Goal: Task Accomplishment & Management: Manage account settings

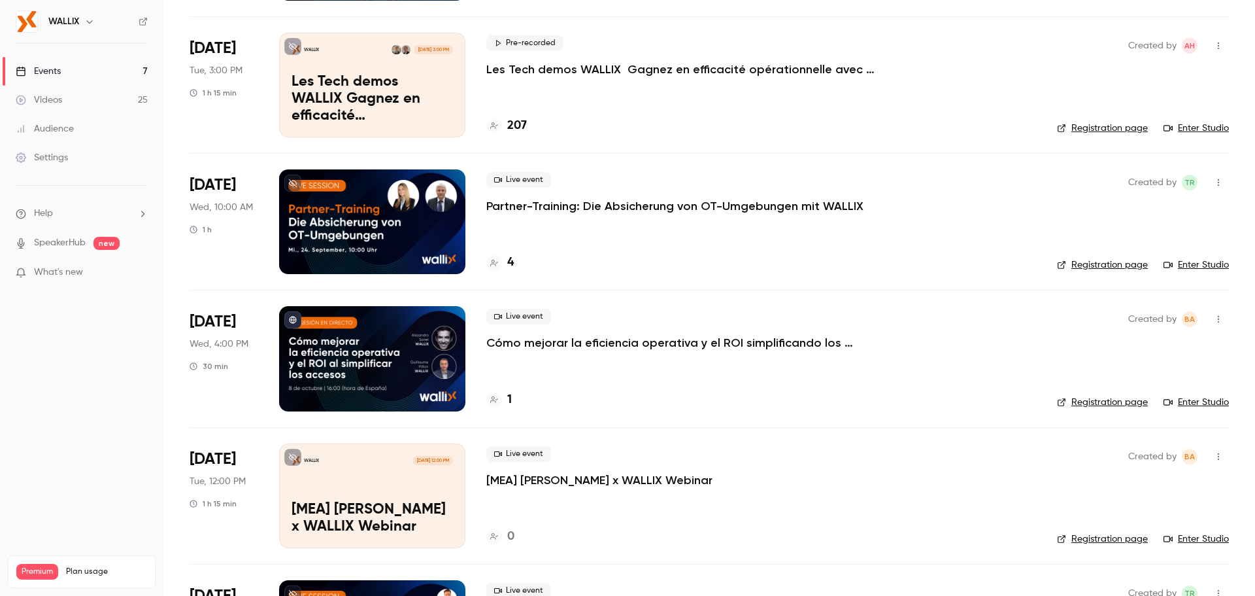
scroll to position [392, 0]
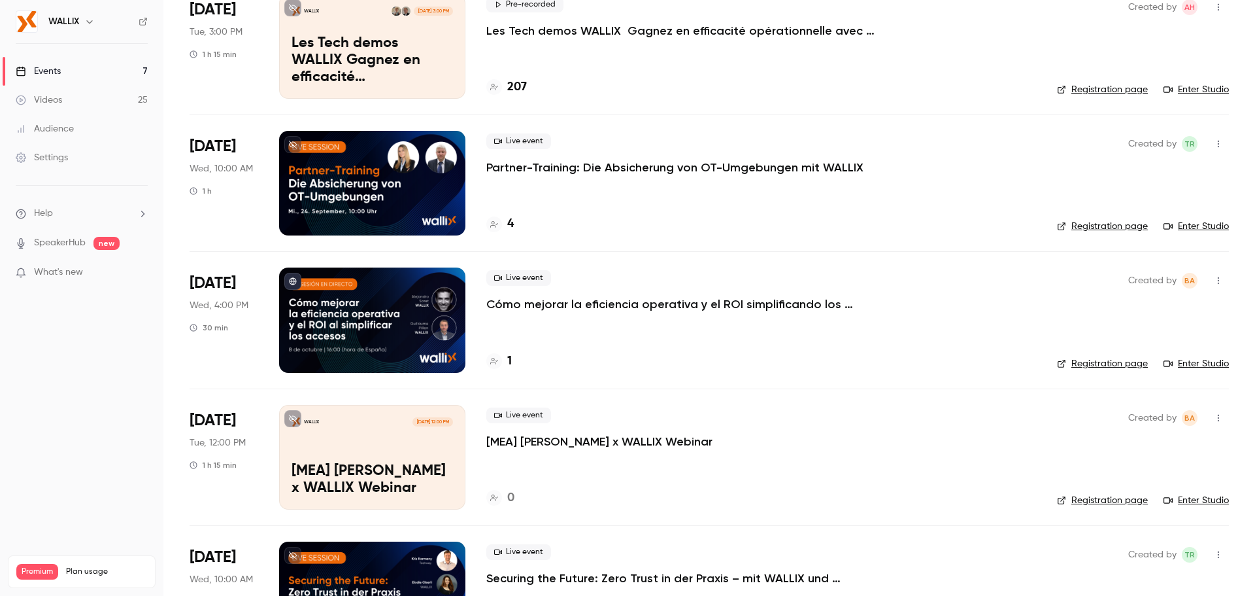
click at [411, 311] on div at bounding box center [372, 319] width 186 height 105
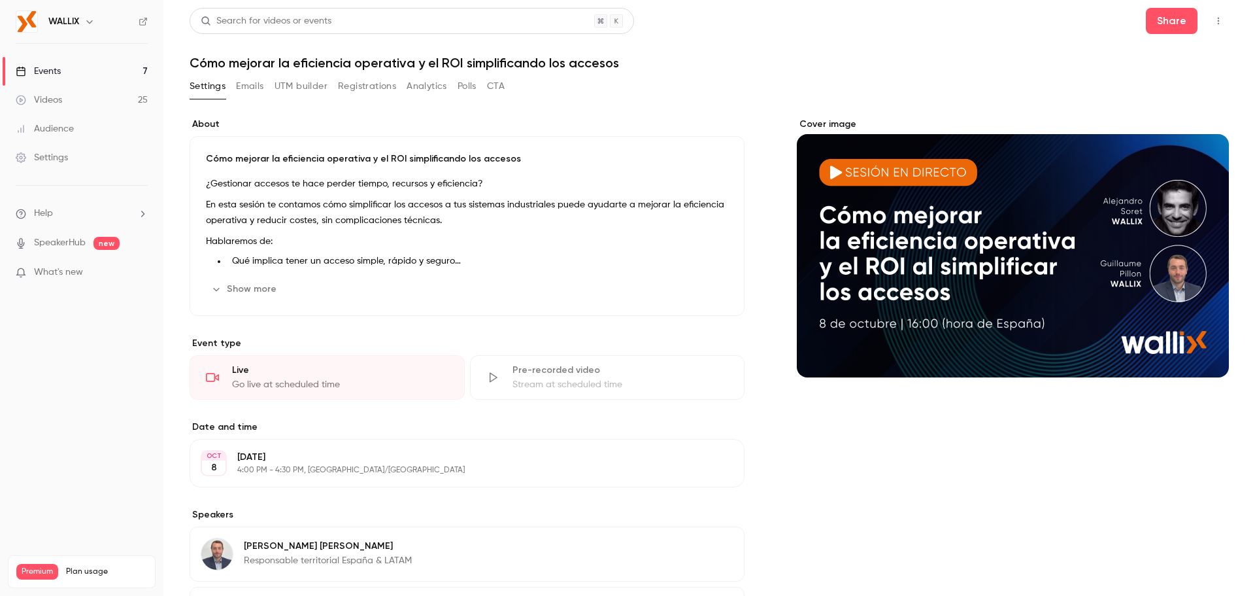
click at [295, 95] on button "UTM builder" at bounding box center [301, 86] width 53 height 21
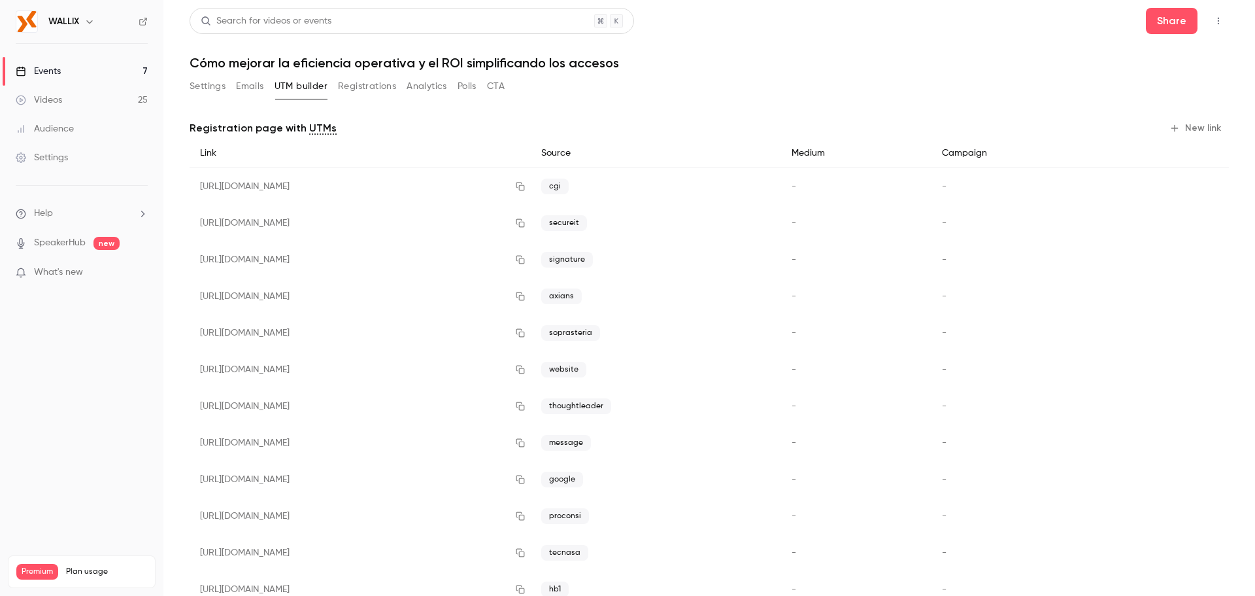
click at [364, 76] on button "Registrations" at bounding box center [367, 86] width 58 height 21
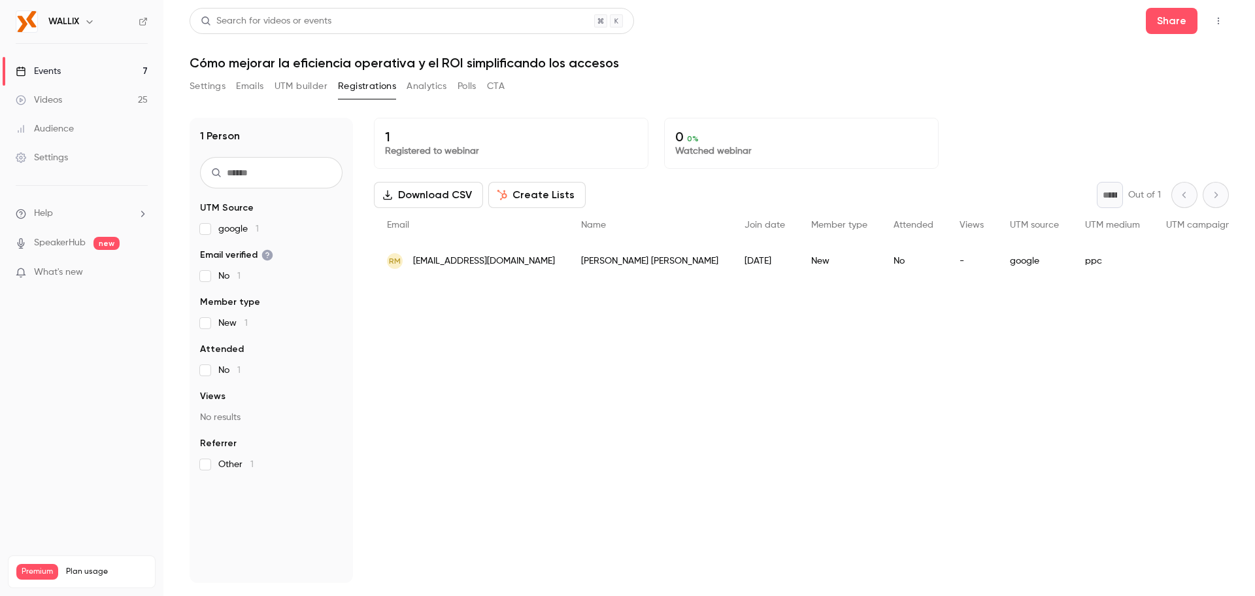
click at [528, 263] on span "[EMAIL_ADDRESS][DOMAIN_NAME]" at bounding box center [484, 261] width 142 height 14
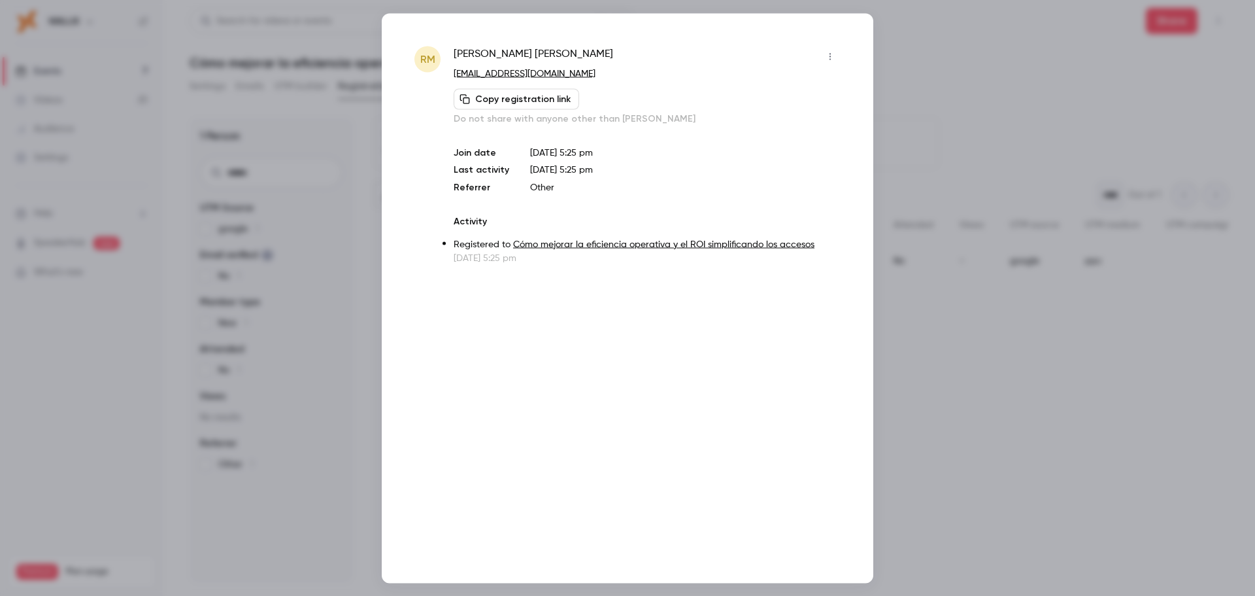
click at [825, 55] on icon "button" at bounding box center [830, 56] width 10 height 9
click at [916, 90] on div at bounding box center [627, 298] width 1255 height 596
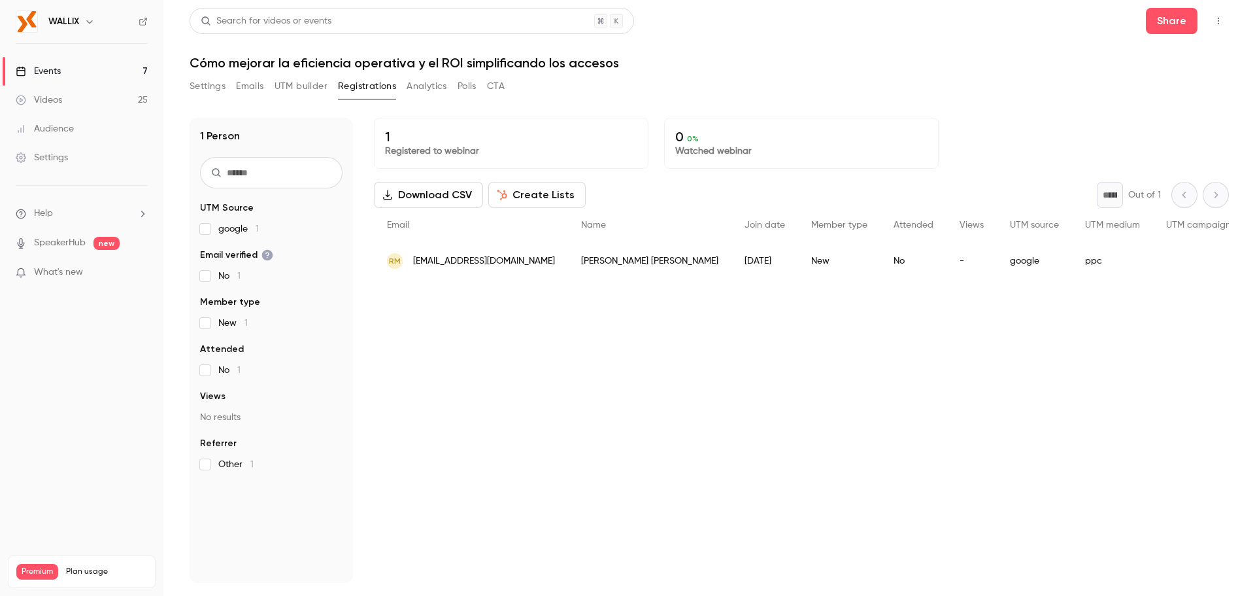
click at [69, 169] on link "Settings" at bounding box center [81, 157] width 163 height 29
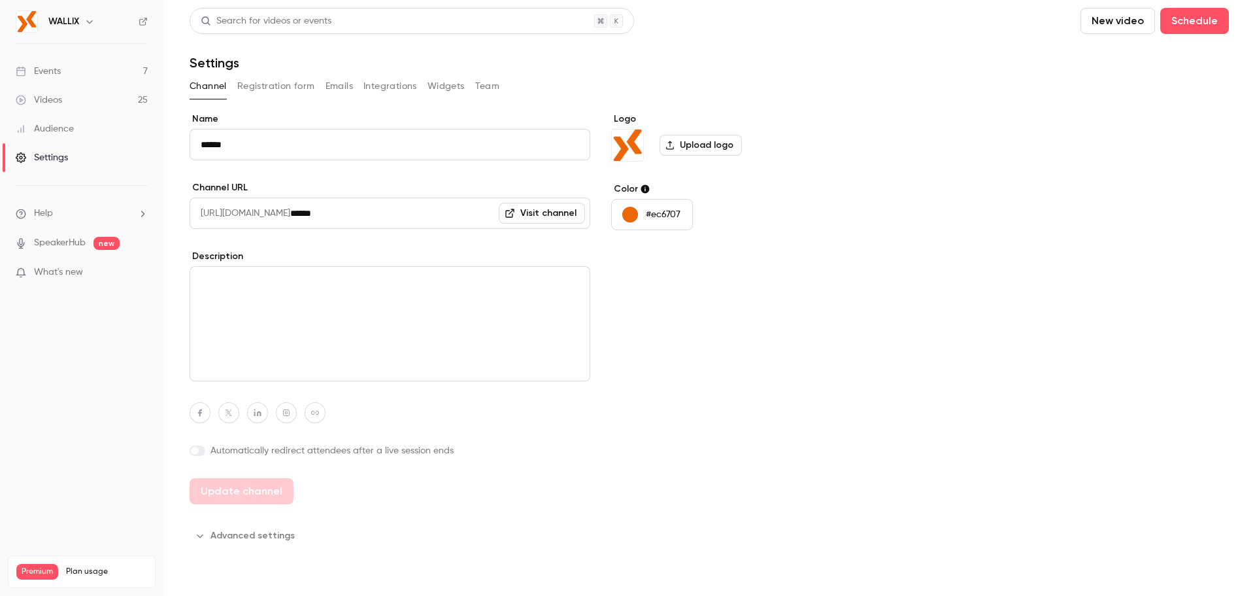
click at [276, 90] on button "Registration form" at bounding box center [276, 86] width 78 height 21
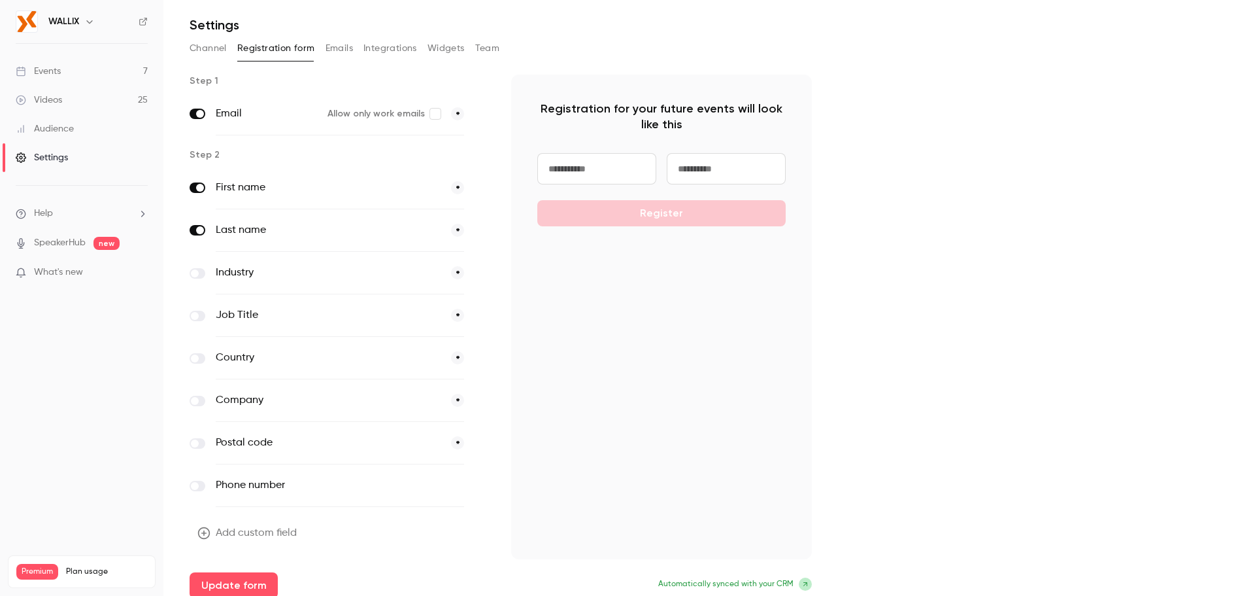
scroll to position [48, 0]
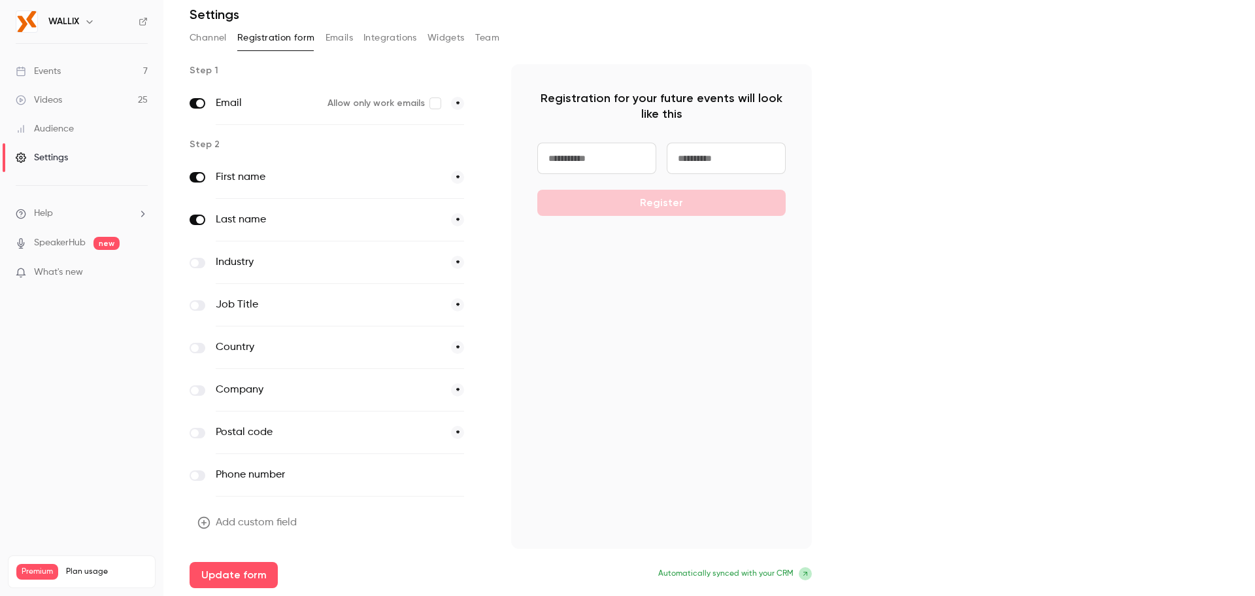
click at [197, 348] on span at bounding box center [195, 348] width 8 height 8
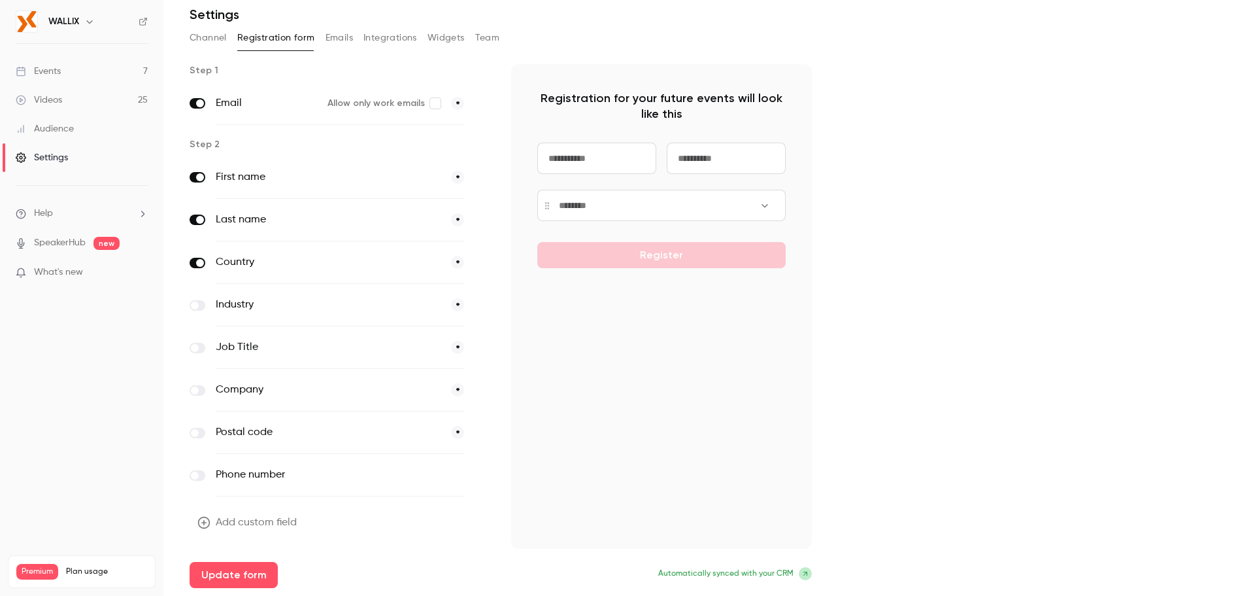
click at [201, 392] on label at bounding box center [198, 390] width 16 height 10
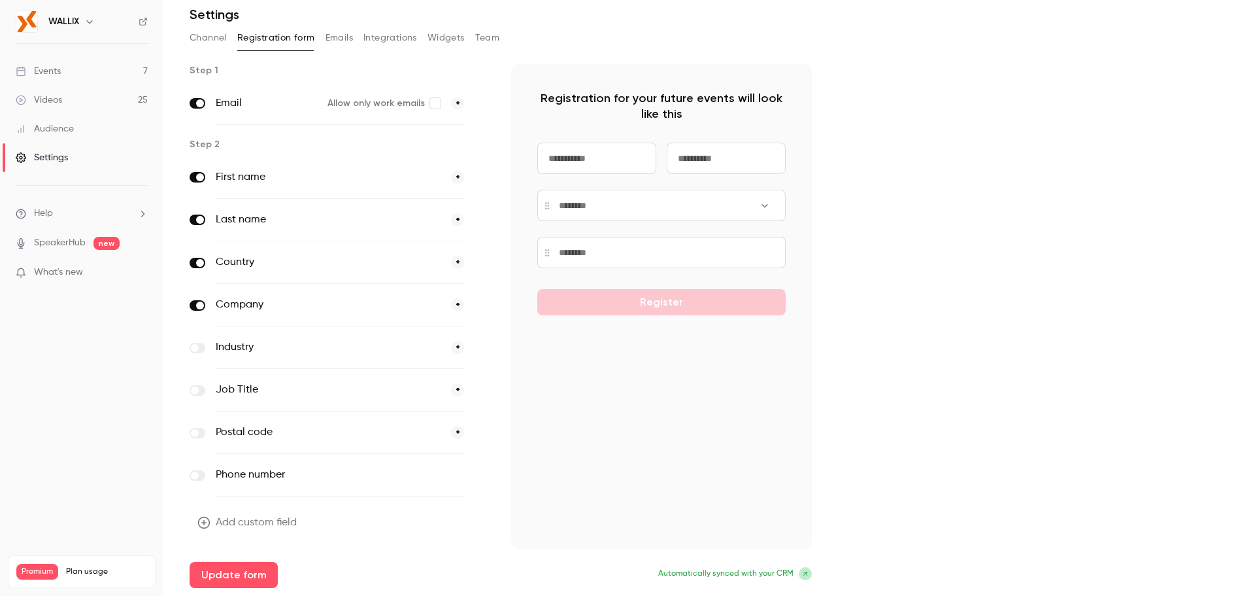
click at [204, 350] on label at bounding box center [198, 348] width 16 height 10
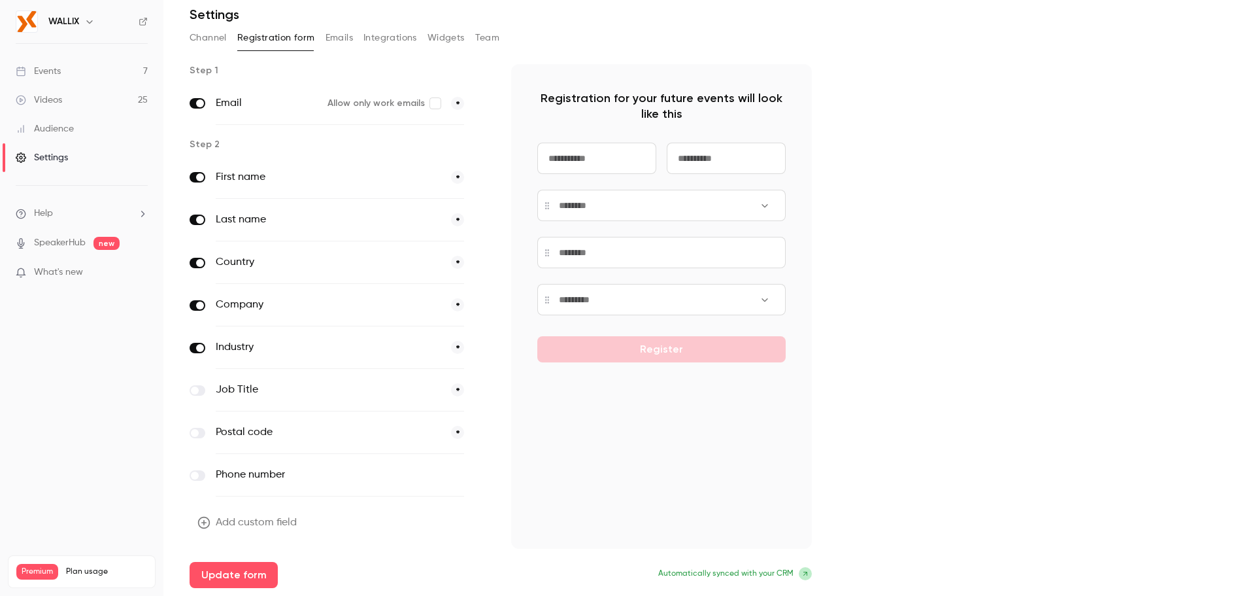
drag, startPoint x: 224, startPoint y: 568, endPoint x: 233, endPoint y: 562, distance: 10.3
click at [230, 564] on button "Update form" at bounding box center [234, 575] width 88 height 26
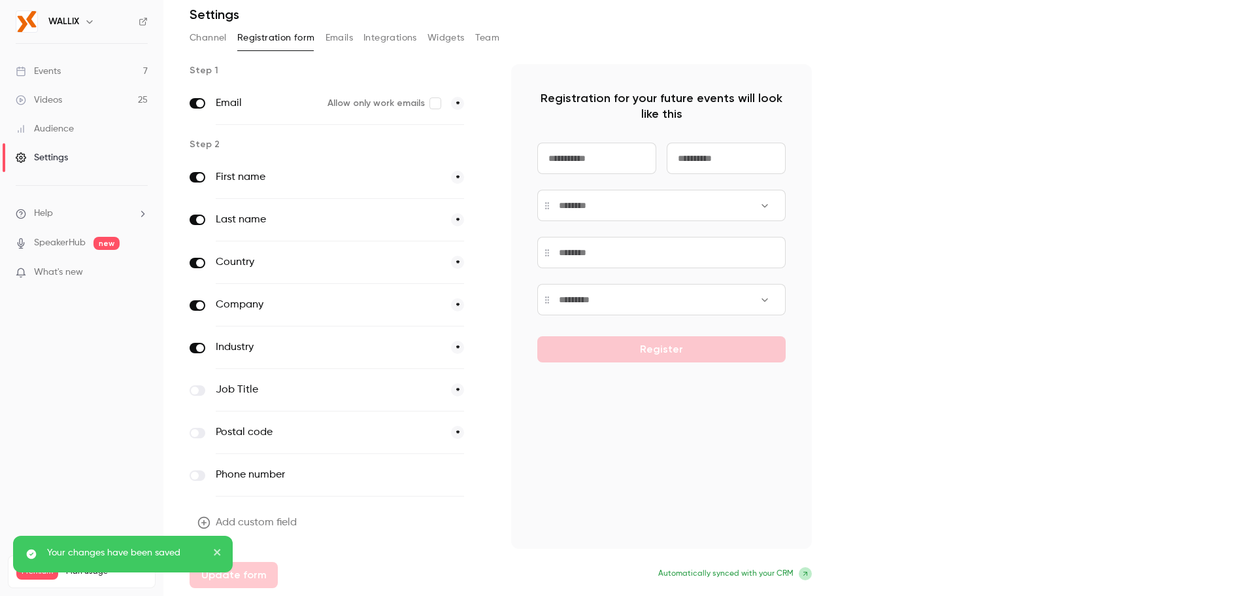
click at [219, 551] on icon "close" at bounding box center [217, 552] width 9 height 10
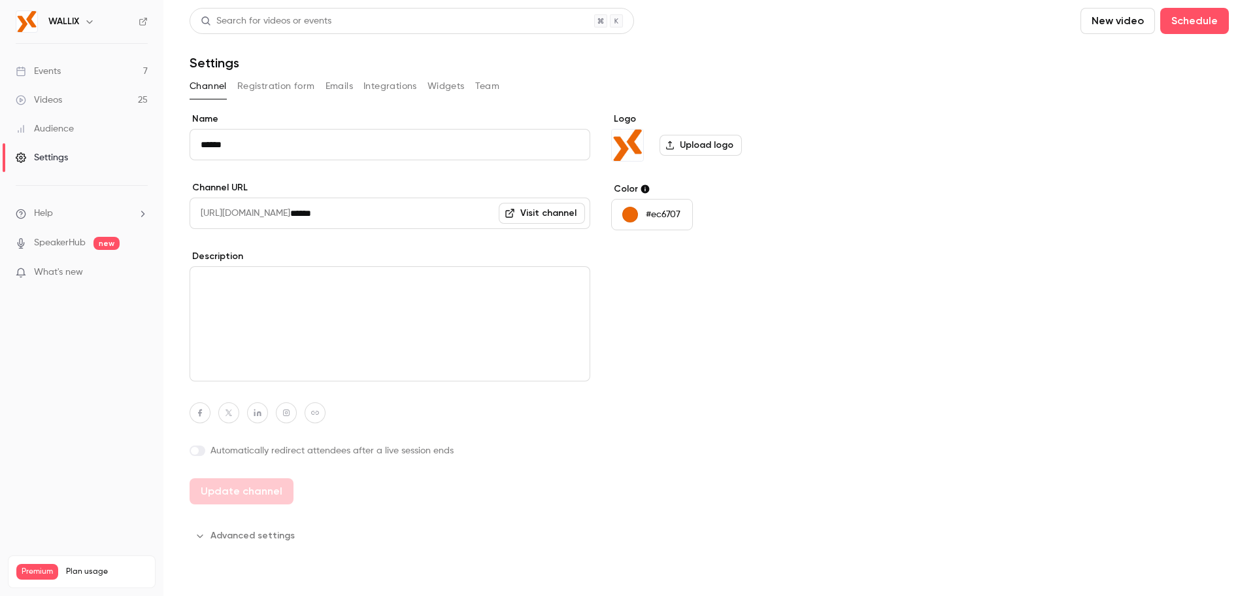
click at [265, 93] on button "Registration form" at bounding box center [276, 86] width 78 height 21
